Goal: Register for event/course

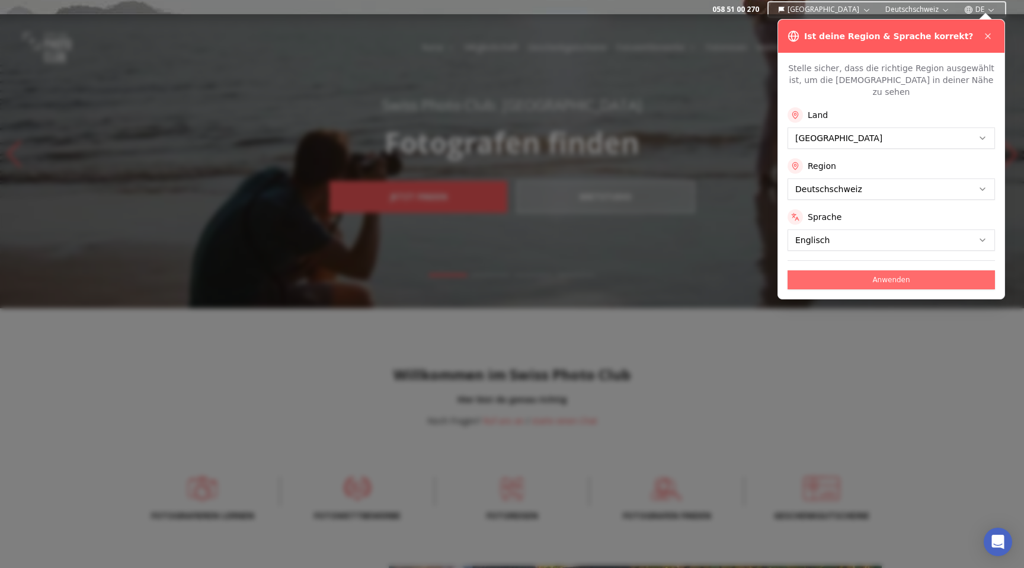
click at [817, 270] on button "Anwenden" at bounding box center [891, 279] width 207 height 19
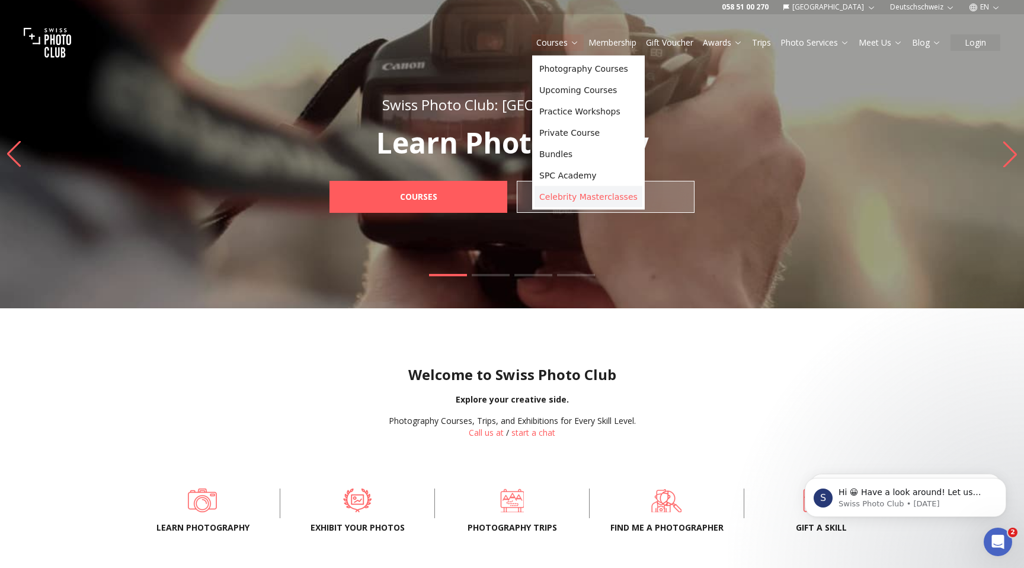
click at [558, 196] on link "Celebrity Masterclasses" at bounding box center [589, 196] width 108 height 21
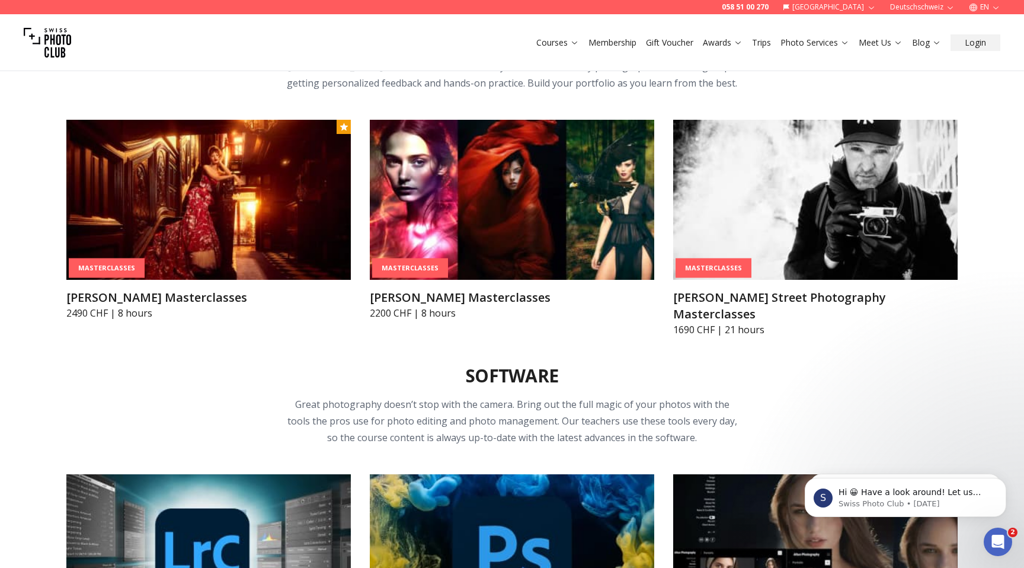
scroll to position [3470, 0]
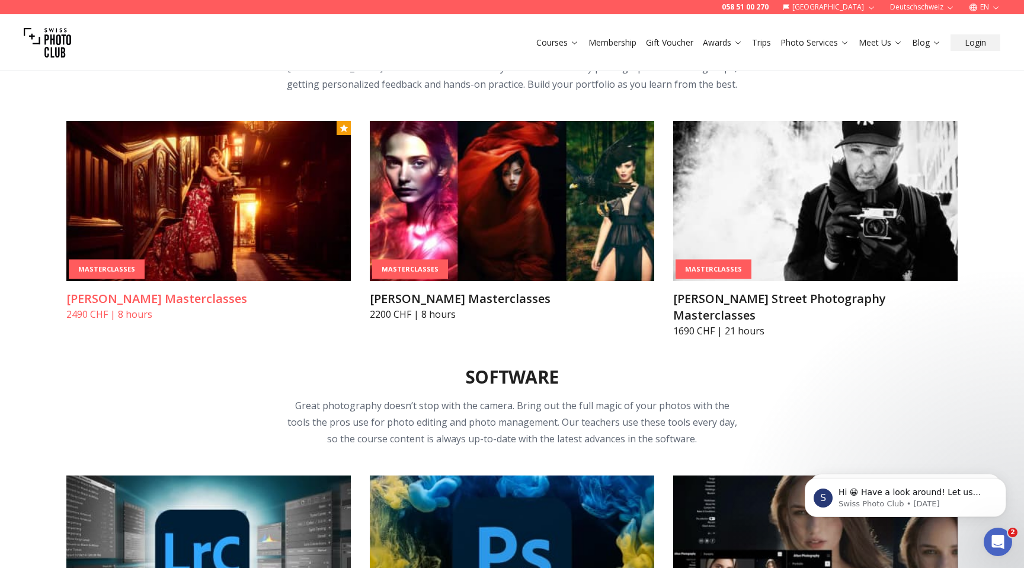
click at [201, 225] on img at bounding box center [208, 201] width 285 height 160
